Goal: Task Accomplishment & Management: Manage account settings

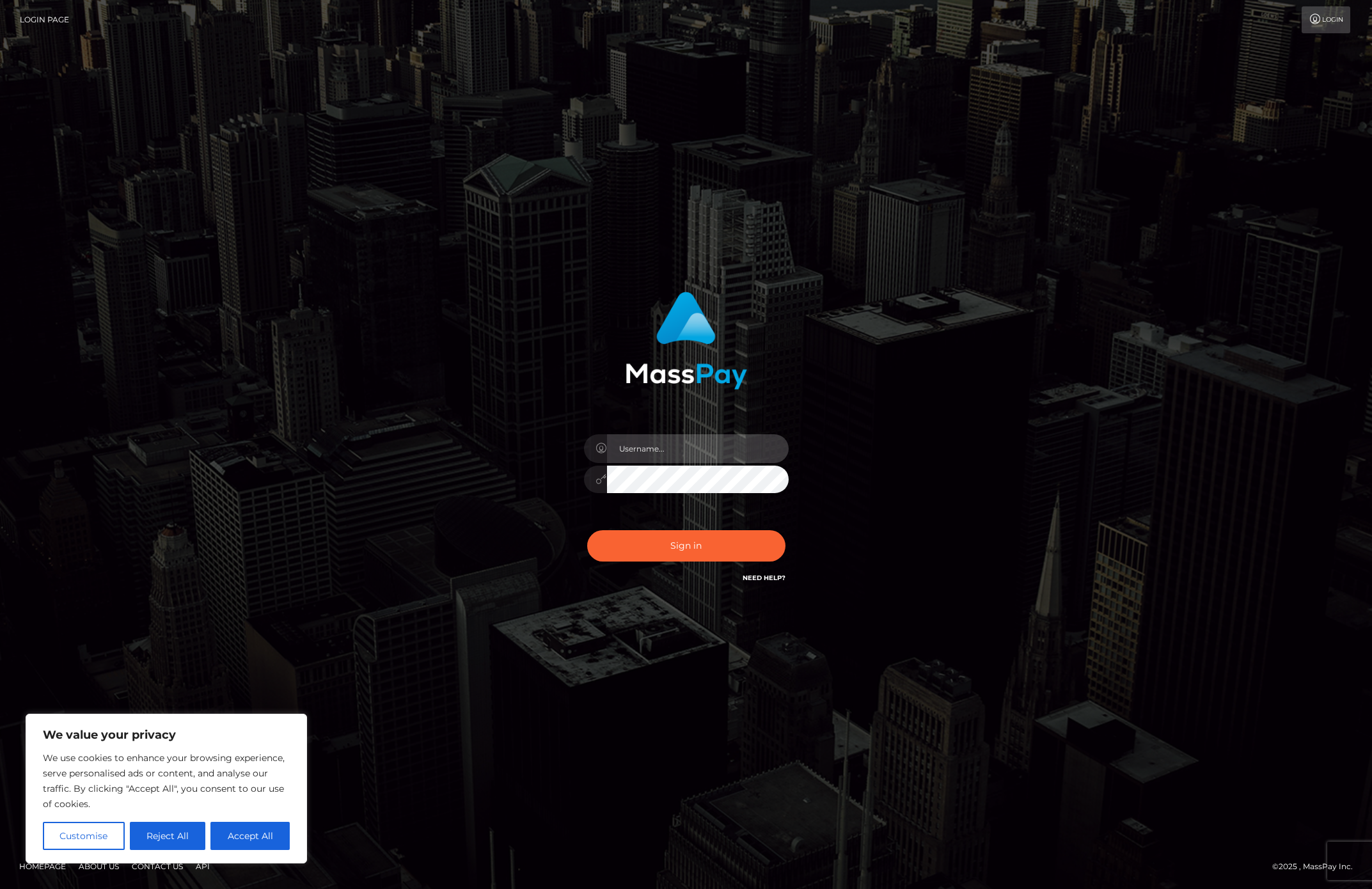
type input "alexism"
click at [710, 552] on button "Sign in" at bounding box center [686, 546] width 198 height 32
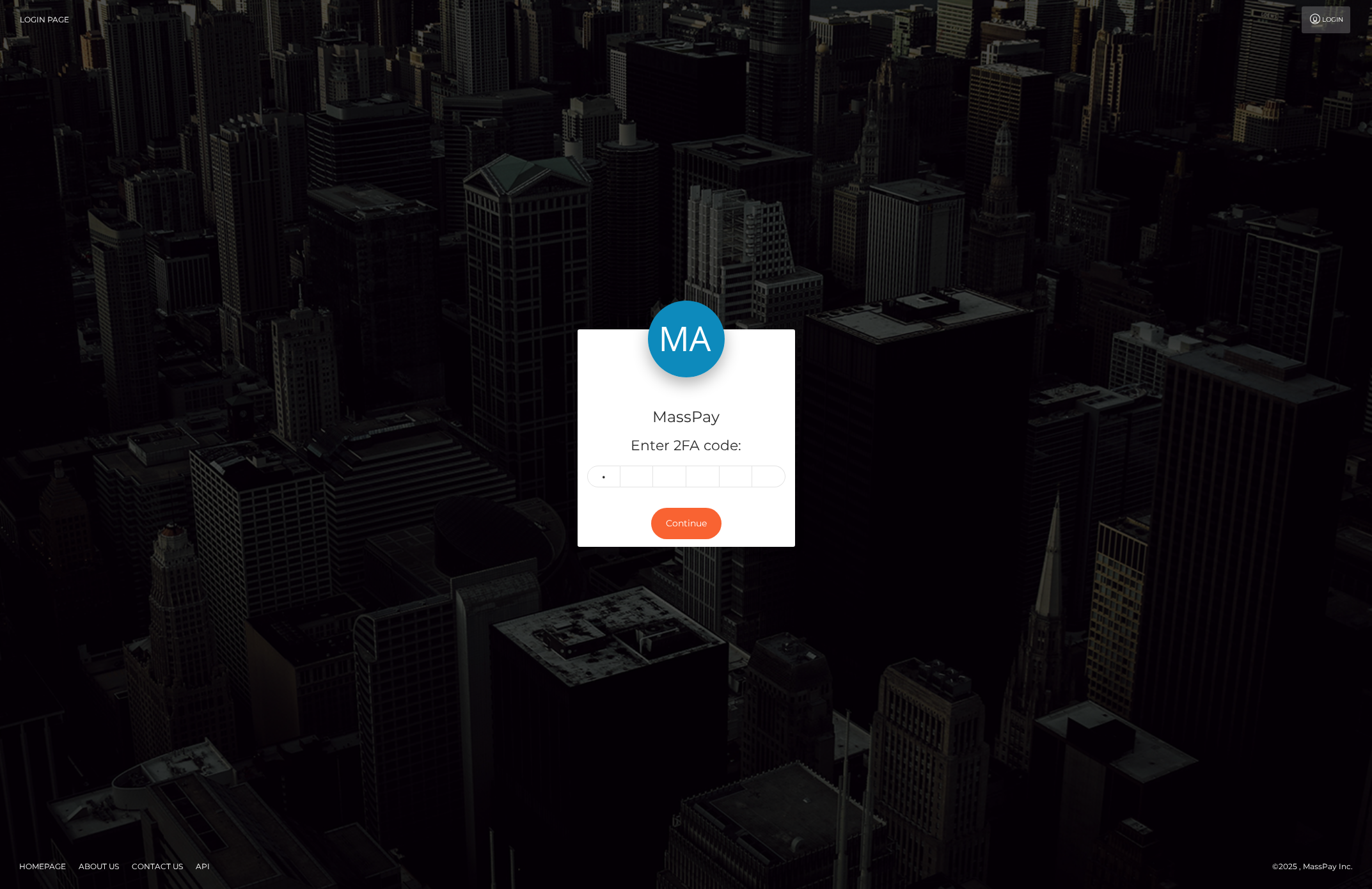
type input "5"
type input "7"
type input "6"
type input "7"
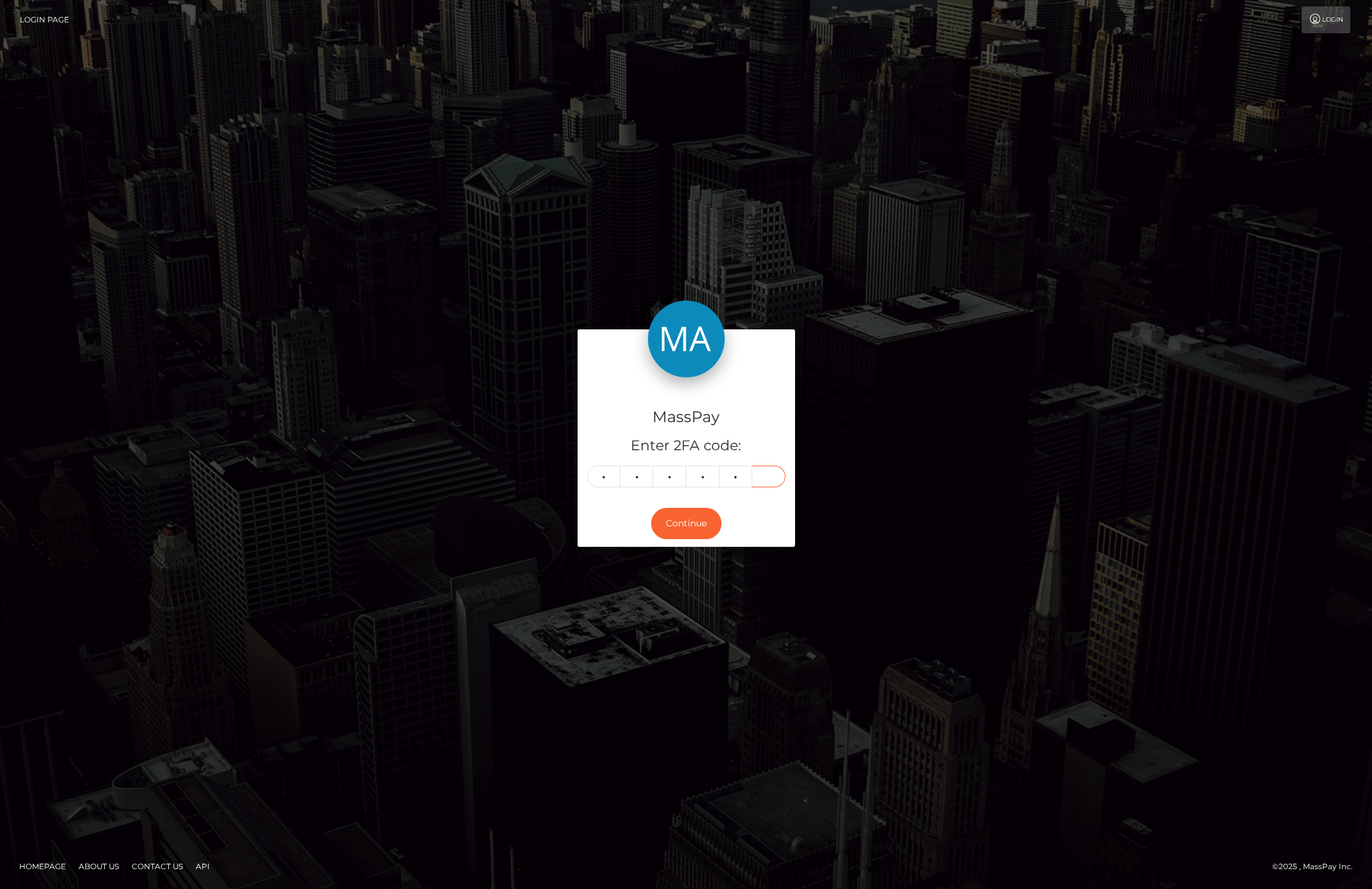
type input "6"
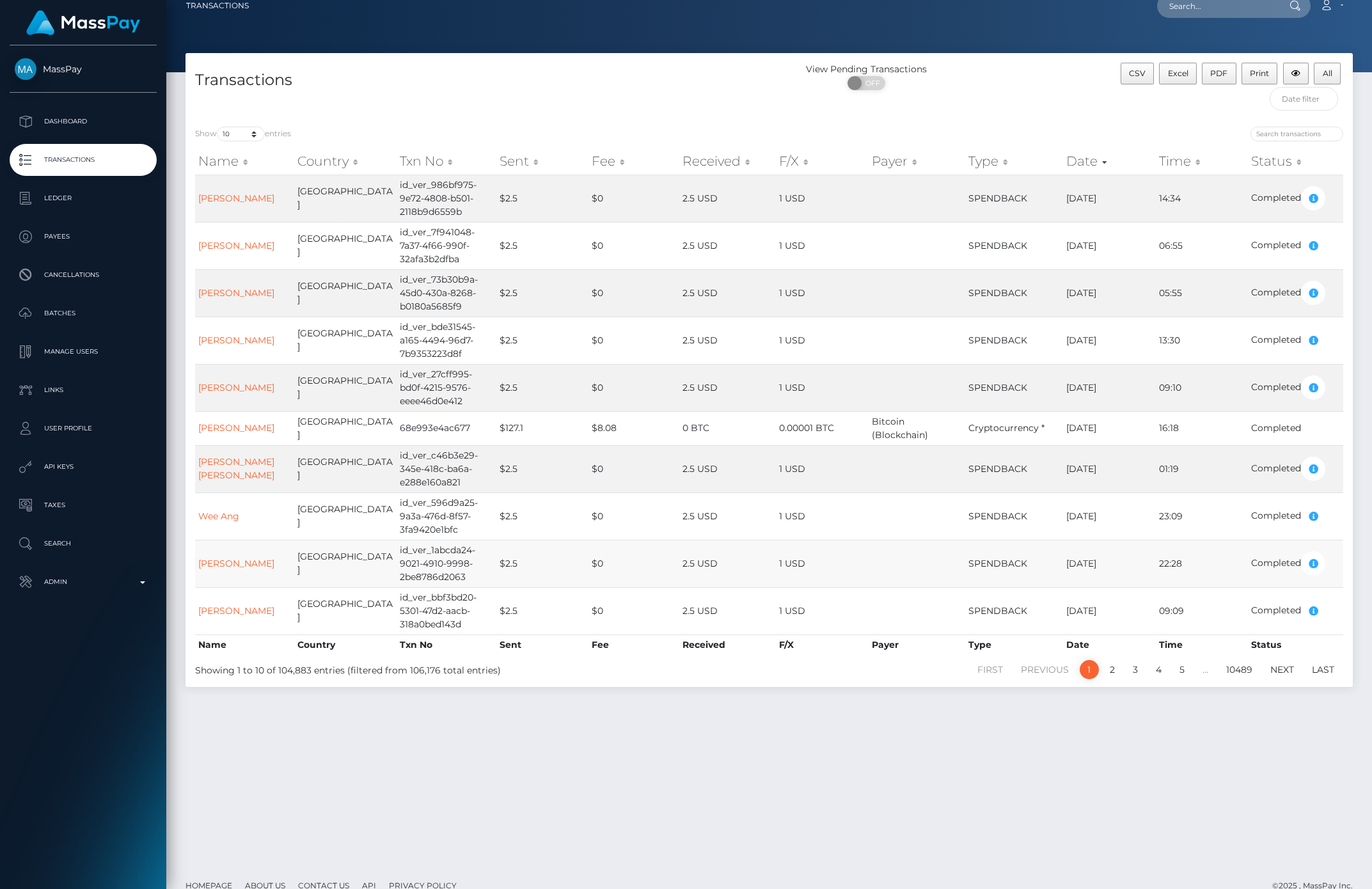
scroll to position [8, 0]
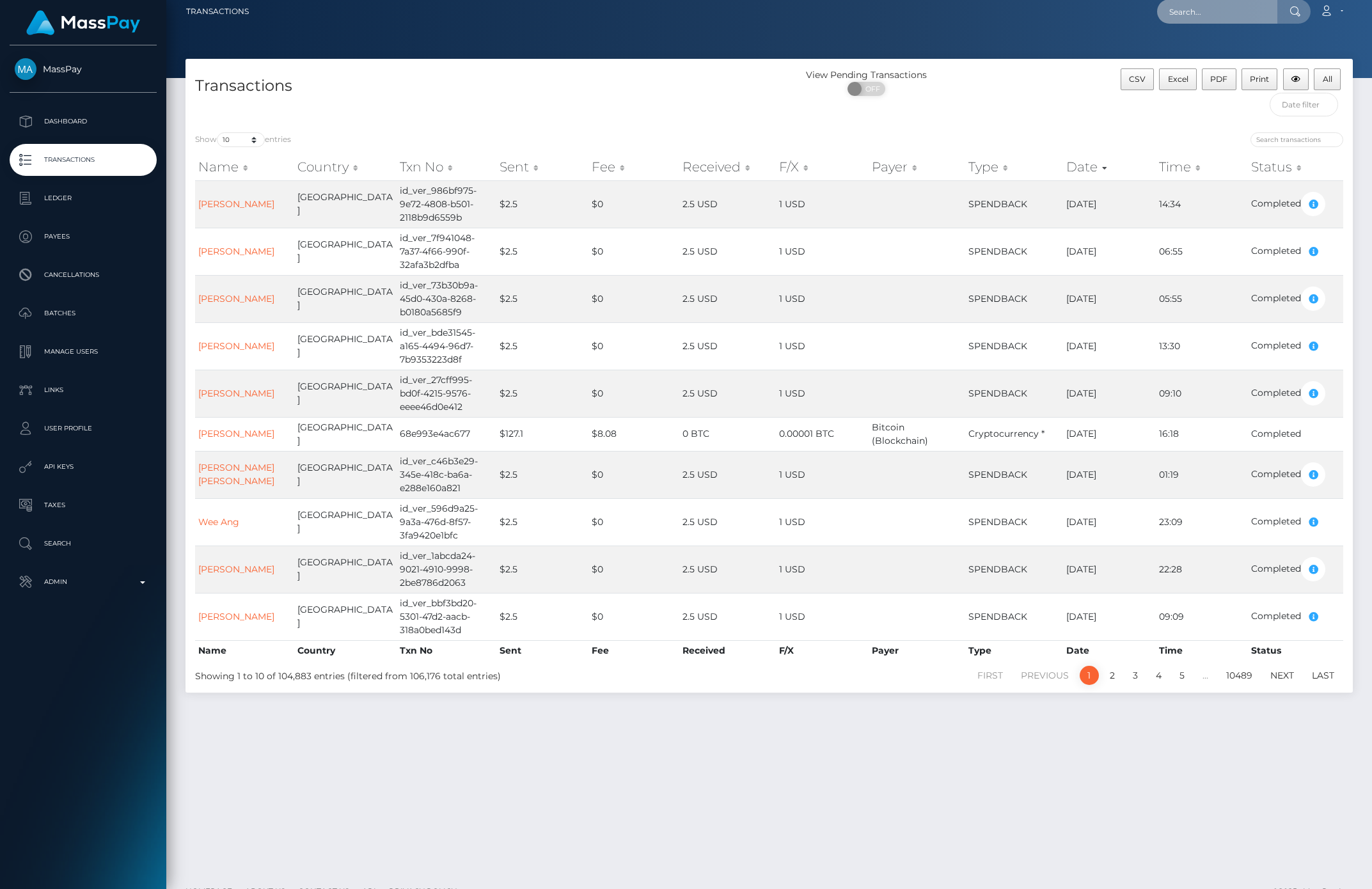
click at [1198, 12] on input "text" at bounding box center [1217, 11] width 120 height 24
paste input "[EMAIL_ADDRESS][DOMAIN_NAME]"
type input "[EMAIL_ADDRESS][DOMAIN_NAME]"
click at [1202, 56] on link "MR JOHNCY EONGA KANZA" at bounding box center [1208, 58] width 102 height 23
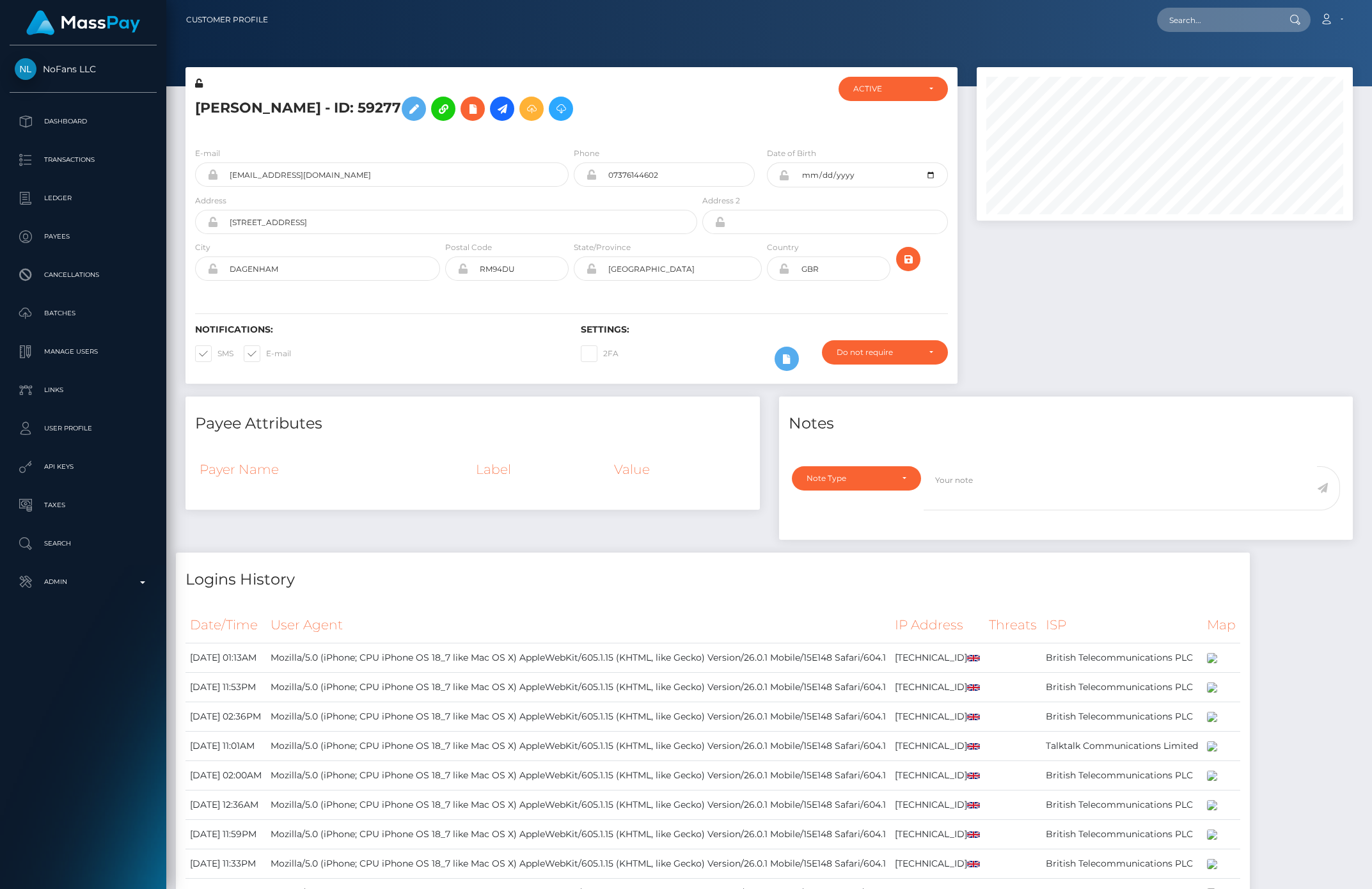
scroll to position [154, 375]
drag, startPoint x: 206, startPoint y: 355, endPoint x: 425, endPoint y: 235, distance: 249.7
click at [217, 355] on span at bounding box center [217, 353] width 0 height 10
click at [217, 354] on input "SMS" at bounding box center [222, 349] width 8 height 8
checkbox input "false"
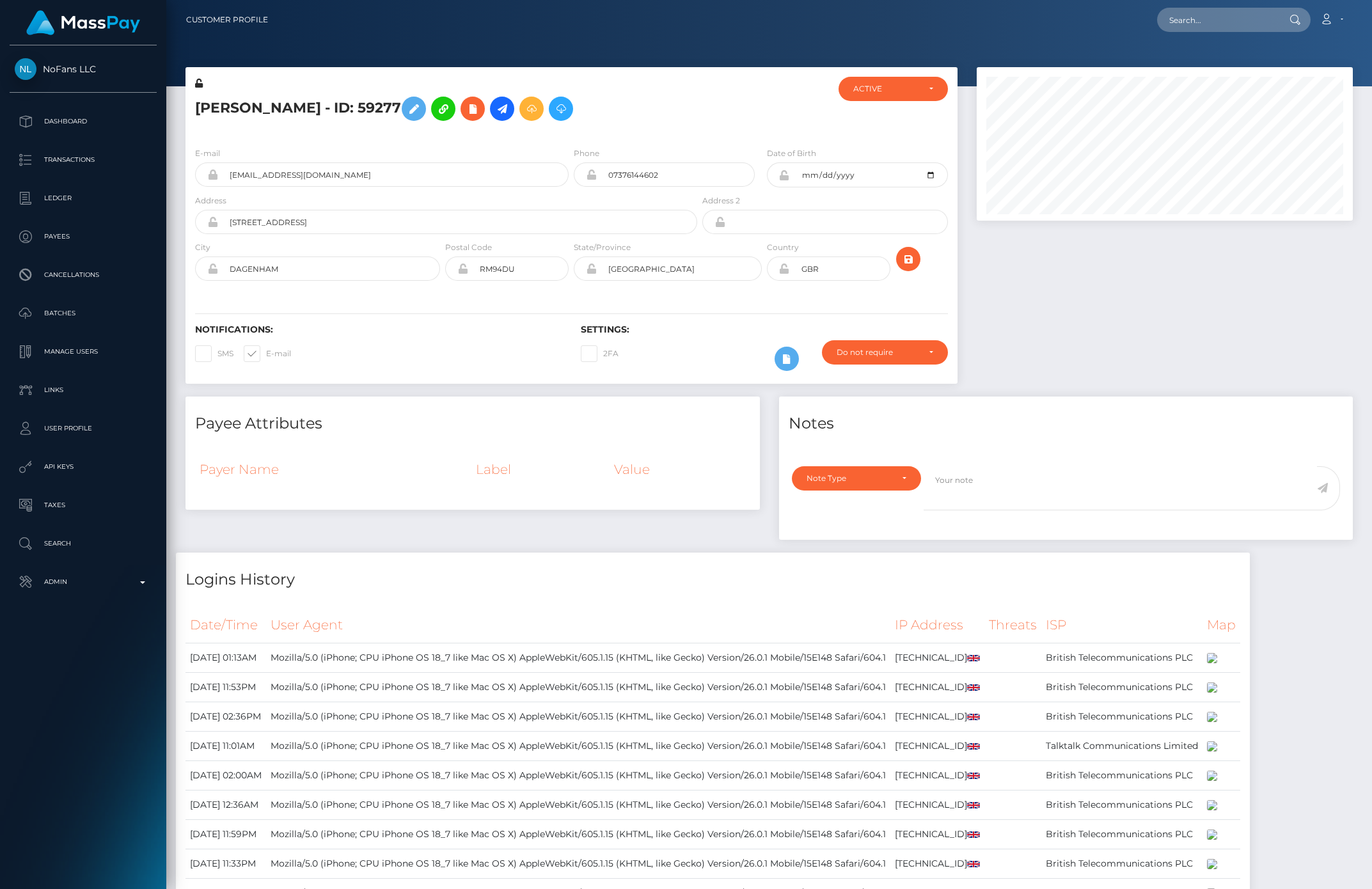
click at [266, 356] on span at bounding box center [266, 353] width 0 height 10
click at [266, 354] on input "E-mail" at bounding box center [270, 349] width 8 height 8
checkbox input "false"
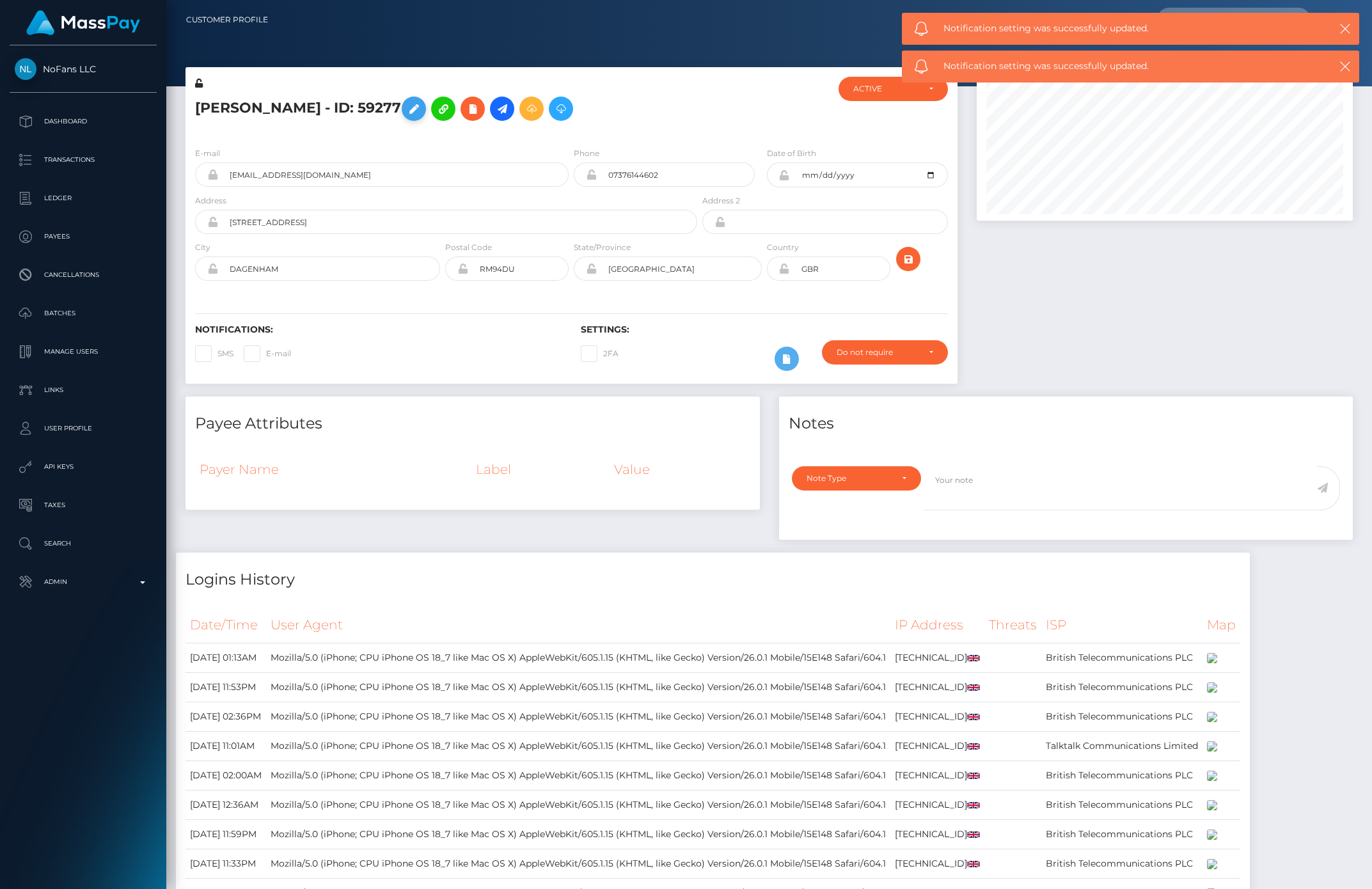
click at [421, 111] on icon at bounding box center [414, 108] width 15 height 16
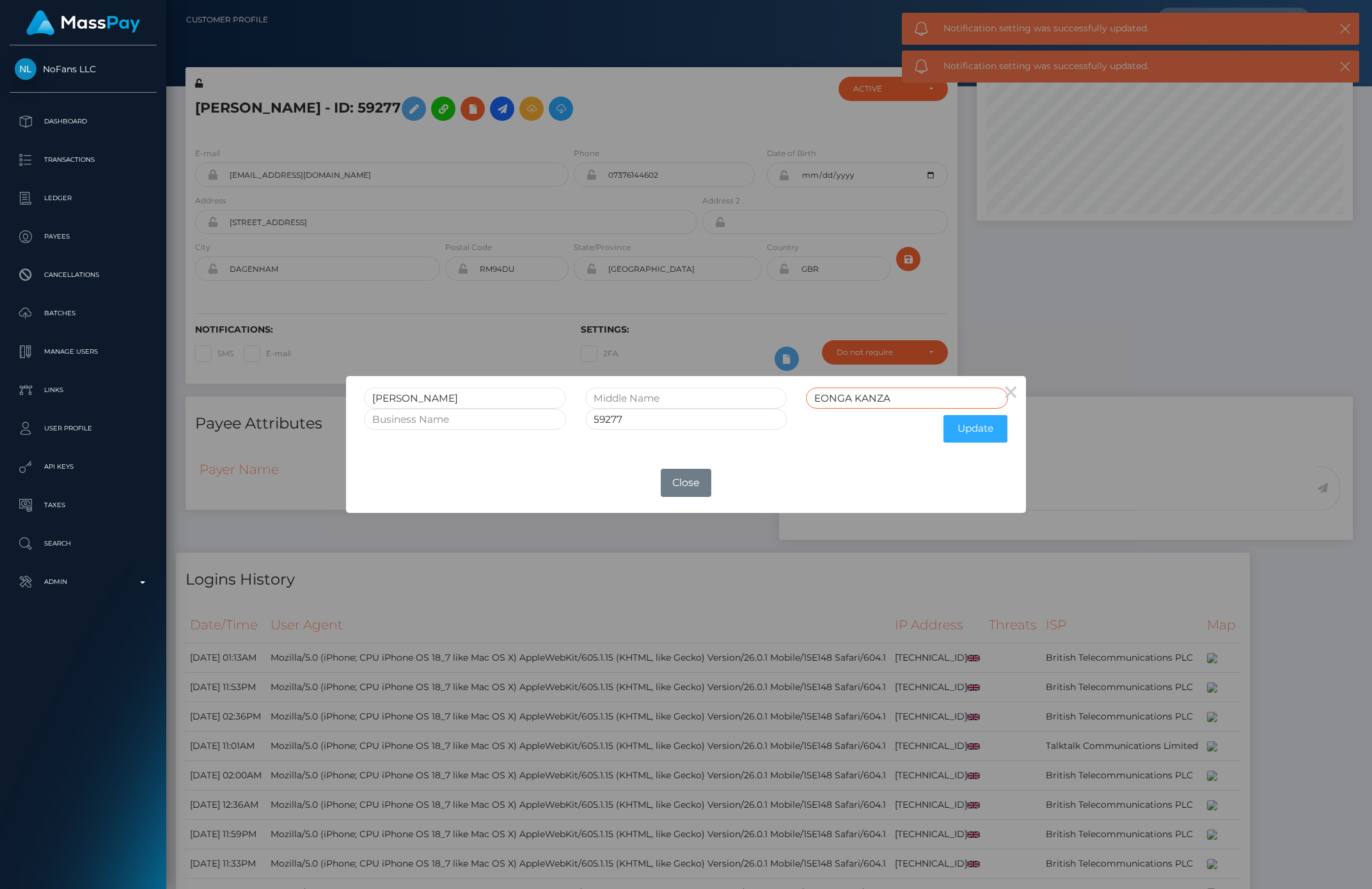
click at [908, 403] on input "EONGA KANZA" at bounding box center [907, 398] width 202 height 21
type input "EONGA KANZA CLOSED"
click at [761, 420] on input "59277" at bounding box center [686, 419] width 202 height 21
type input "59277 CLOSED"
click at [980, 430] on button "Update" at bounding box center [975, 429] width 64 height 27
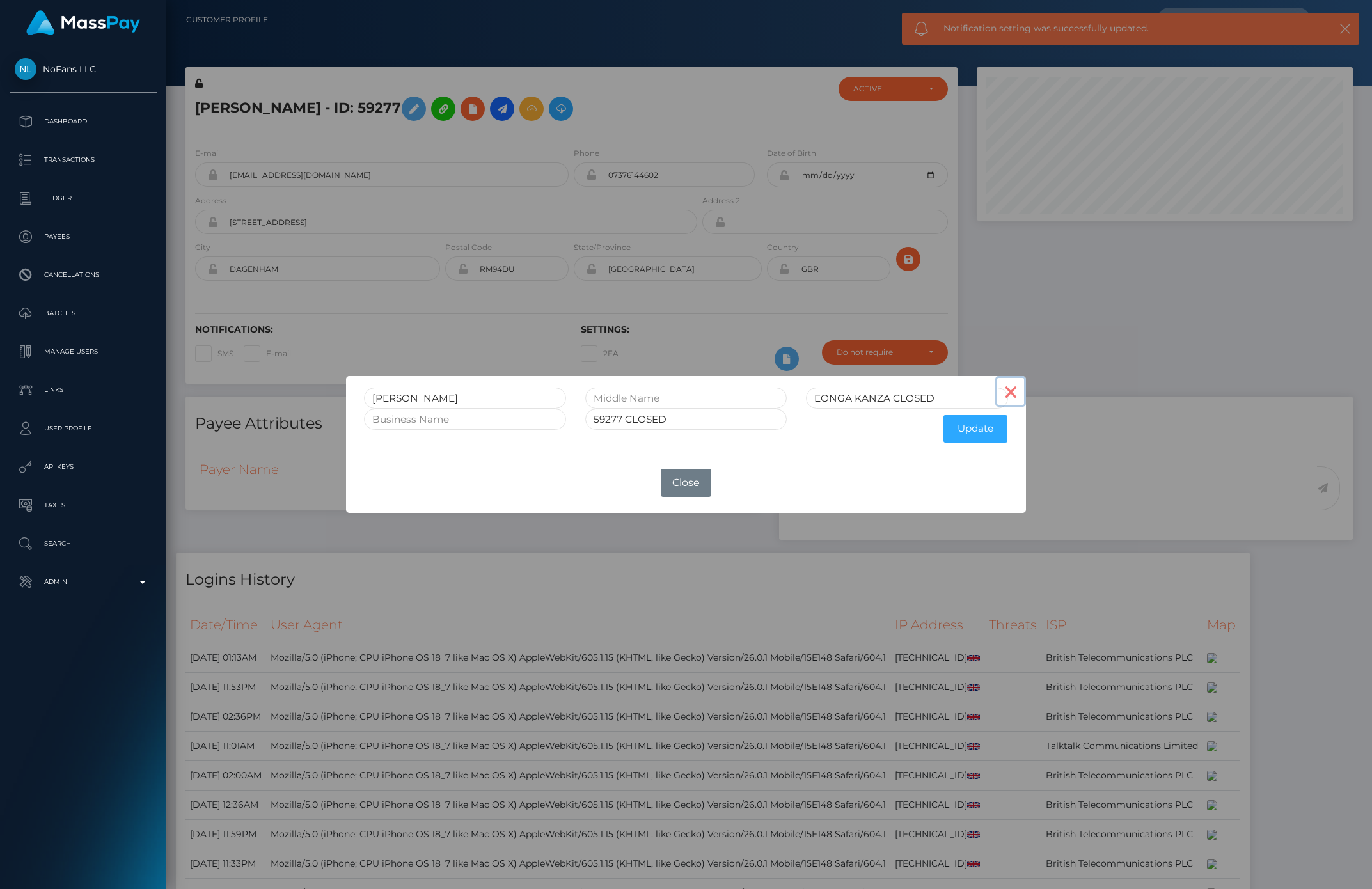
click at [1010, 392] on button "×" at bounding box center [1010, 391] width 31 height 31
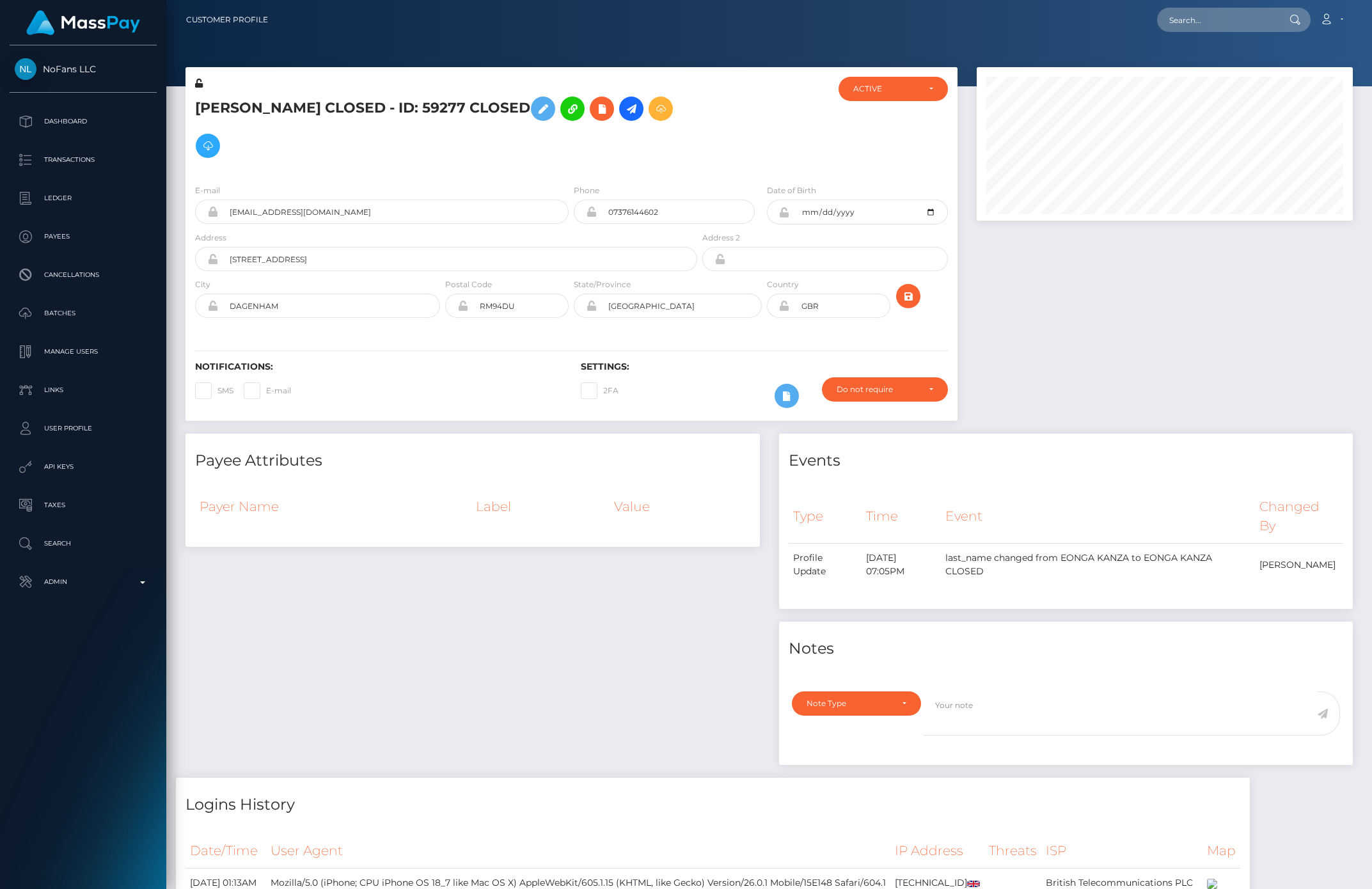
scroll to position [154, 375]
click at [881, 87] on div "ACTIVE" at bounding box center [886, 88] width 65 height 10
click at [892, 182] on link "CLOSED" at bounding box center [892, 177] width 109 height 23
select select "CLOSED"
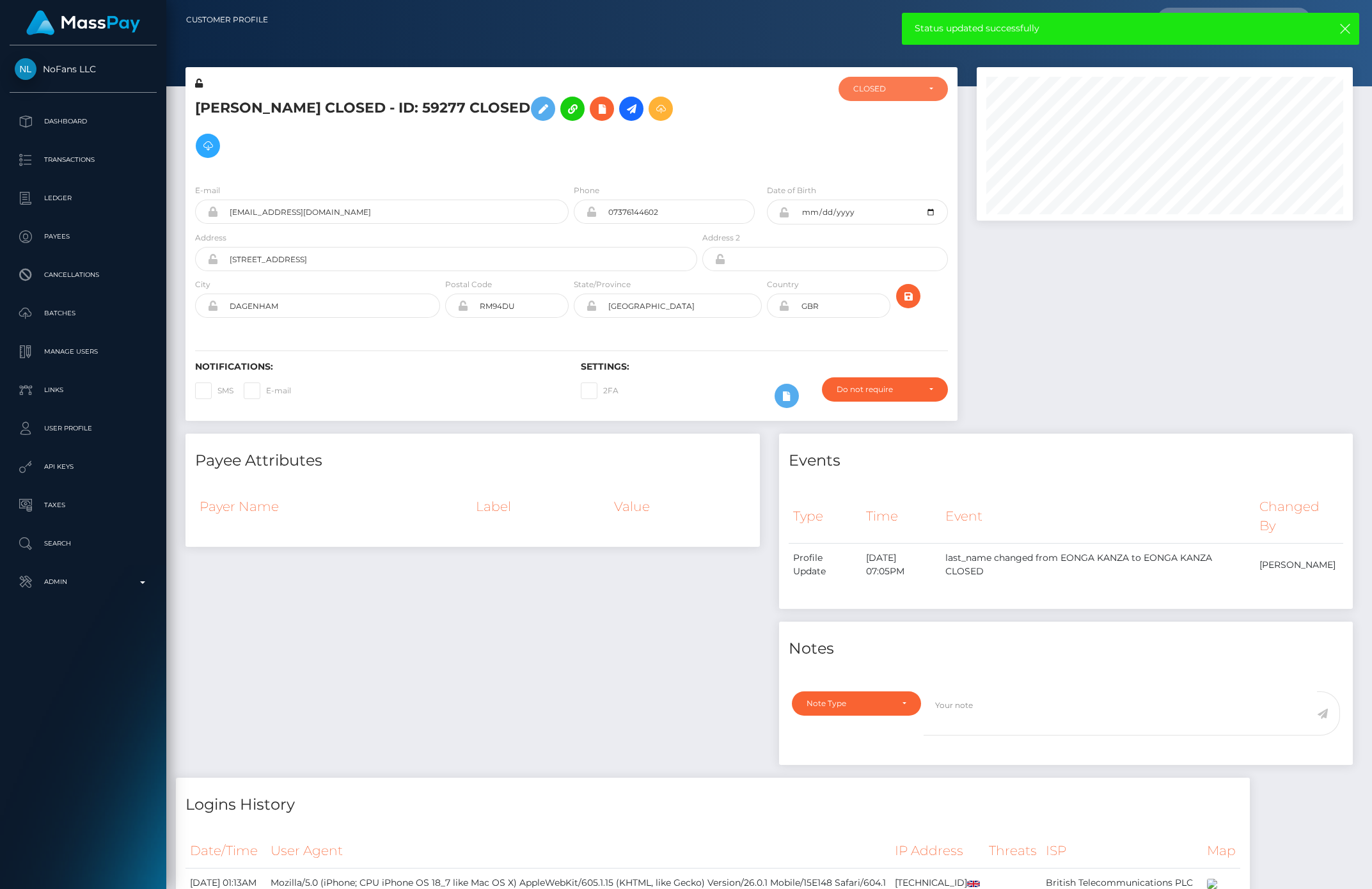
scroll to position [75, 0]
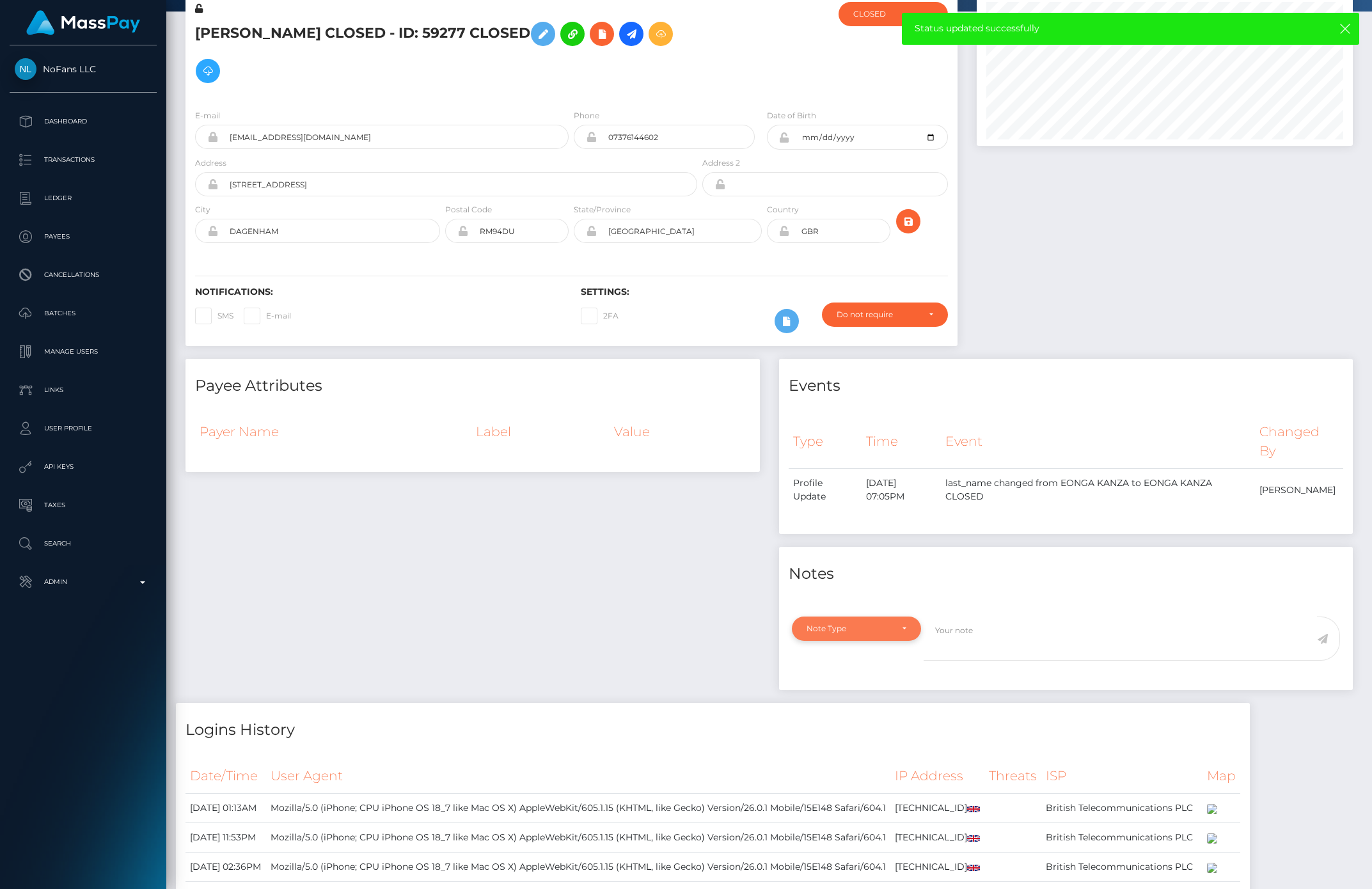
click at [884, 639] on div "Note Type" at bounding box center [856, 628] width 130 height 24
click at [849, 742] on link "General" at bounding box center [856, 744] width 130 height 23
select select "GENERAL"
click at [979, 633] on textarea at bounding box center [1120, 639] width 393 height 44
type textarea "a"
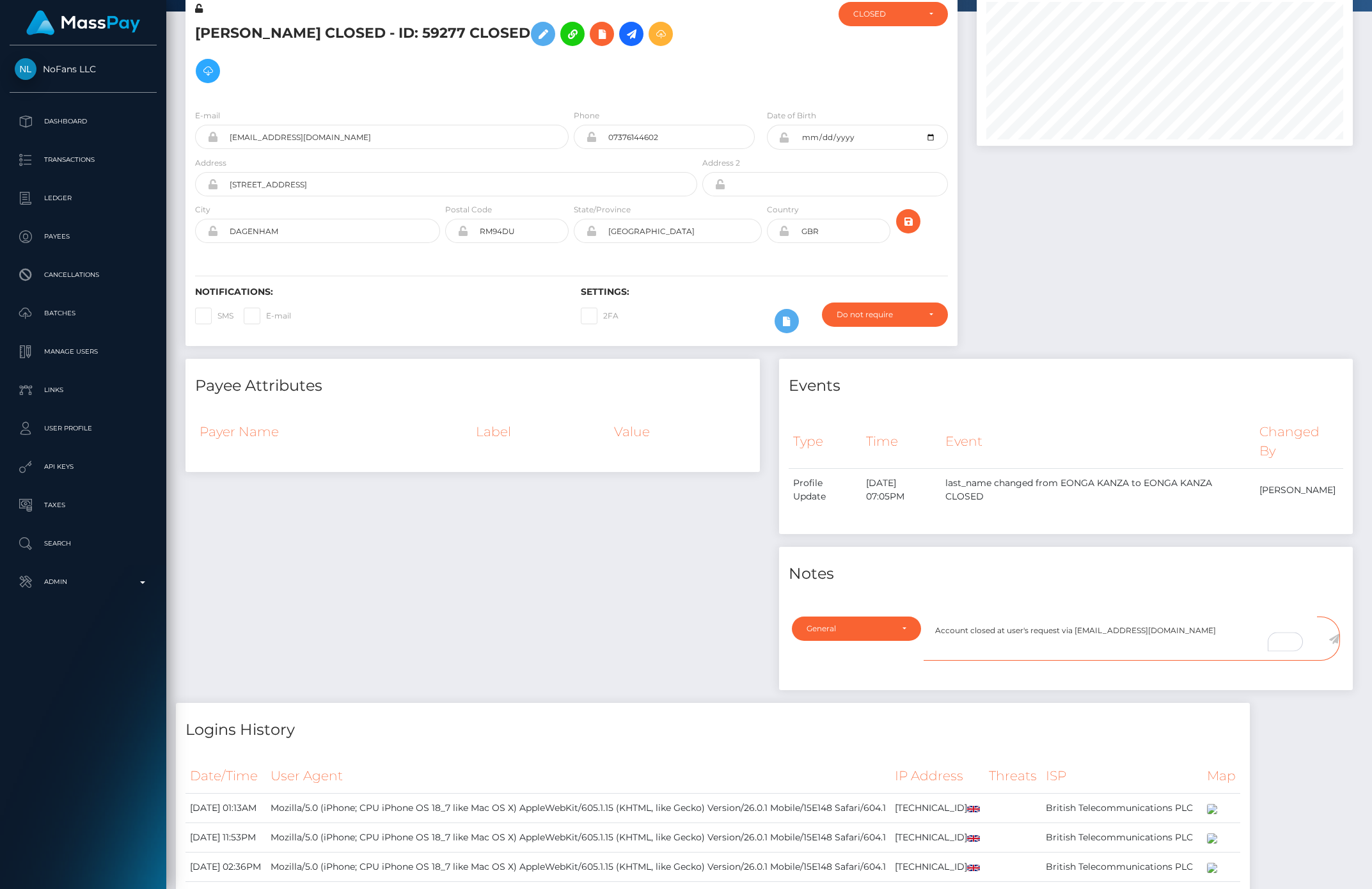
type textarea "Account closed at user's request via privacy@masspay.io"
click at [1335, 637] on icon at bounding box center [1334, 639] width 11 height 10
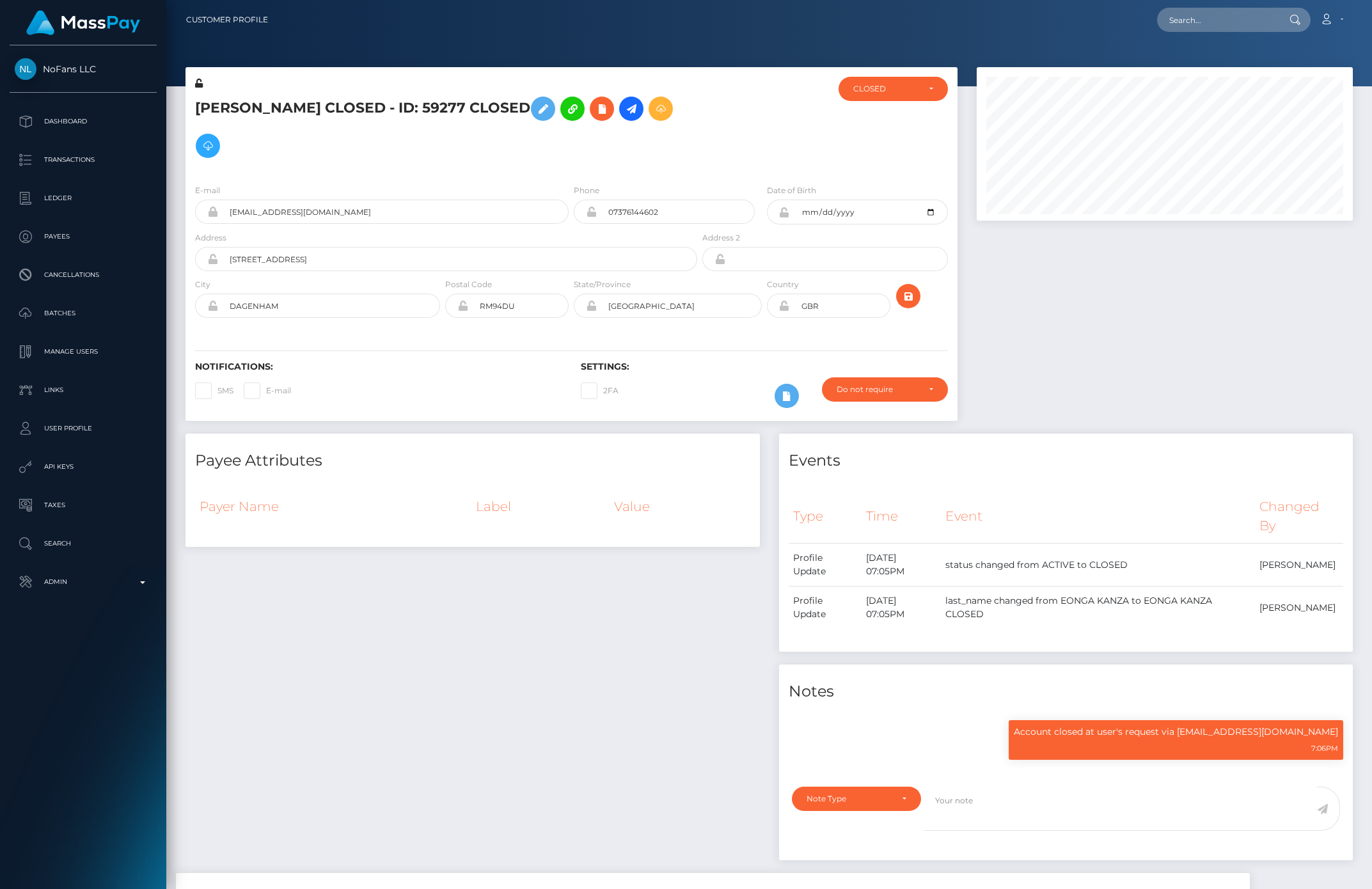
scroll to position [154, 375]
click at [1214, 24] on input "text" at bounding box center [1217, 19] width 120 height 24
paste input "[EMAIL_ADDRESS][DOMAIN_NAME]"
type input "[EMAIL_ADDRESS][DOMAIN_NAME]"
click at [1196, 64] on link "[PERSON_NAME]" at bounding box center [1208, 66] width 102 height 23
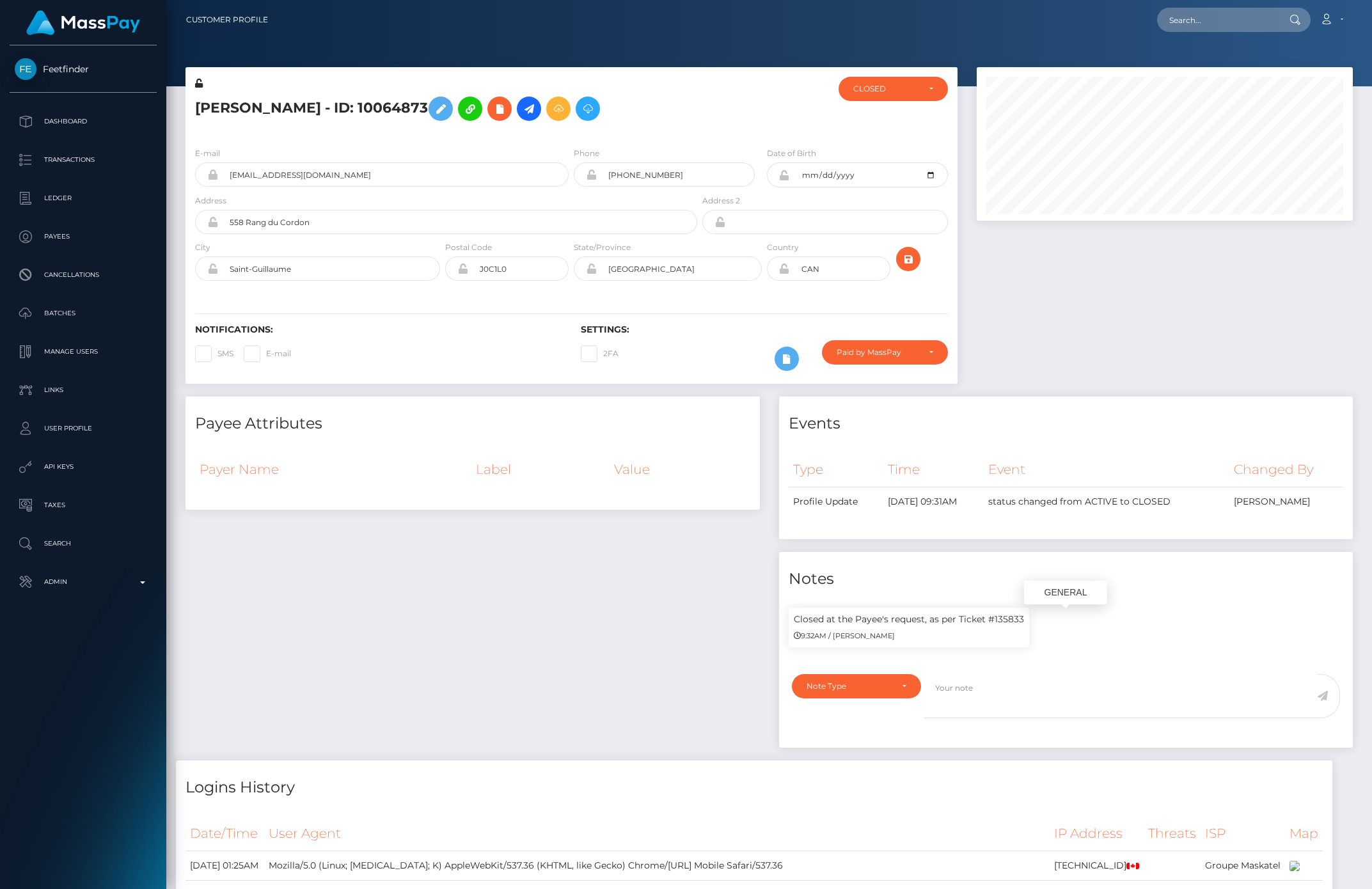
click at [805, 638] on small "9:32AM / [PERSON_NAME]" at bounding box center [844, 635] width 101 height 9
